Goal: Task Accomplishment & Management: Manage account settings

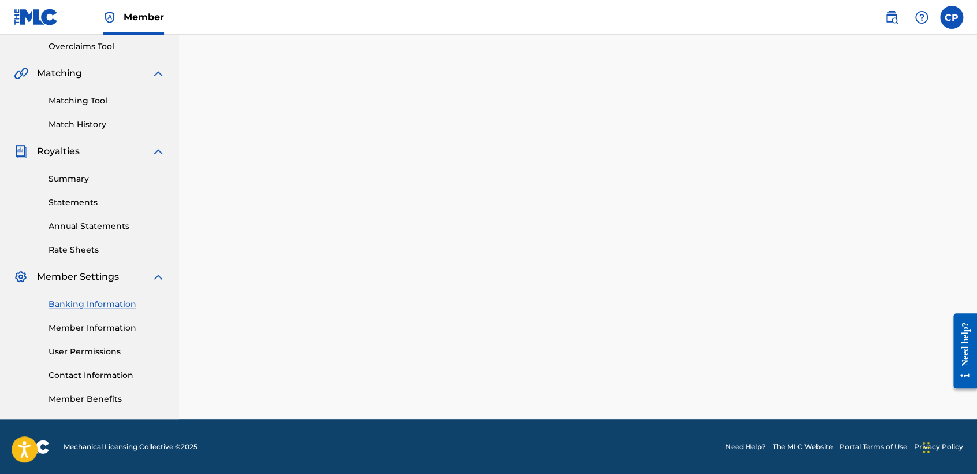
click at [43, 21] on img at bounding box center [36, 17] width 44 height 17
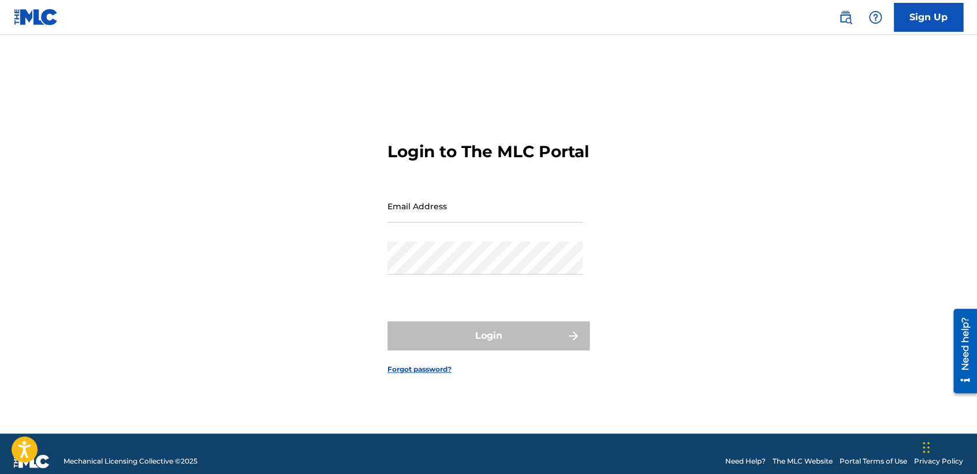
type input "babysyko2401@gmail.com"
click at [509, 208] on input "babysyko2401@gmail.com" at bounding box center [484, 205] width 195 height 33
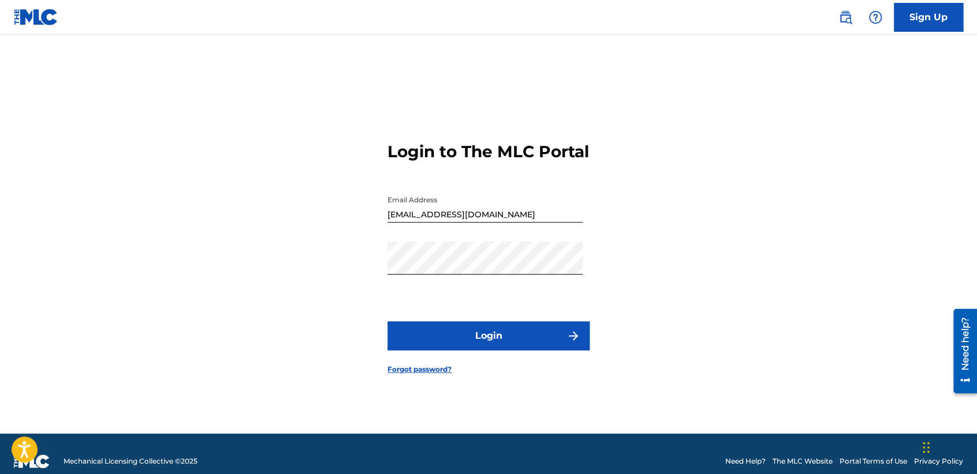
click at [735, 389] on div "Login to The MLC Portal Email Address babysyko2401@gmail.com Password Login For…" at bounding box center [488, 249] width 808 height 370
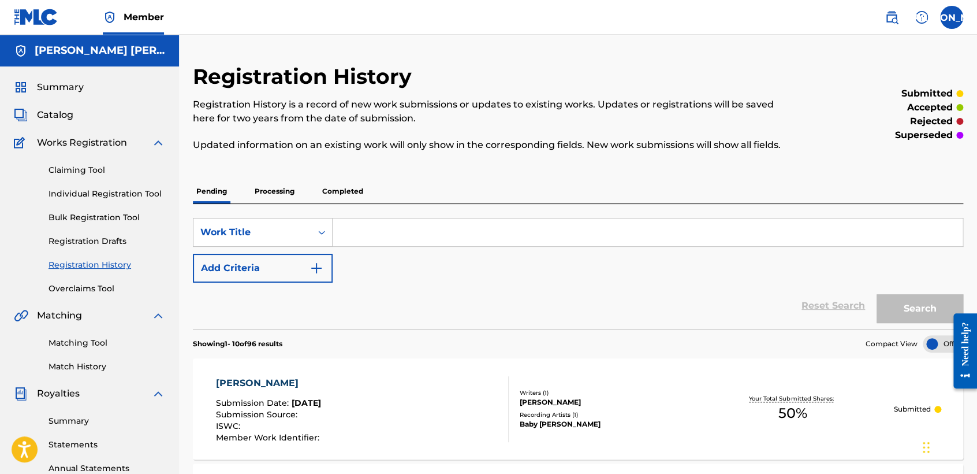
click at [66, 85] on span "Summary" at bounding box center [60, 87] width 47 height 14
